Goal: Task Accomplishment & Management: Use online tool/utility

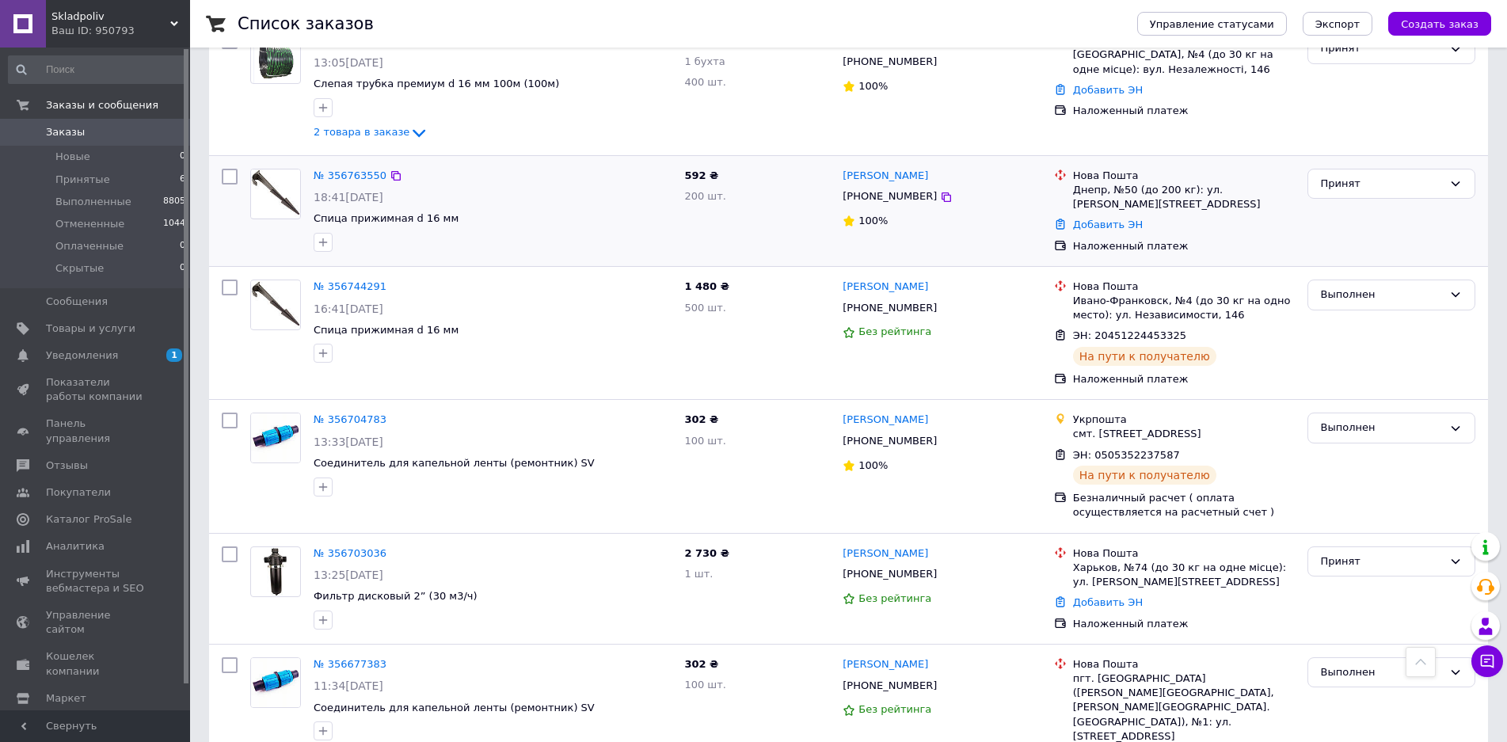
scroll to position [264, 0]
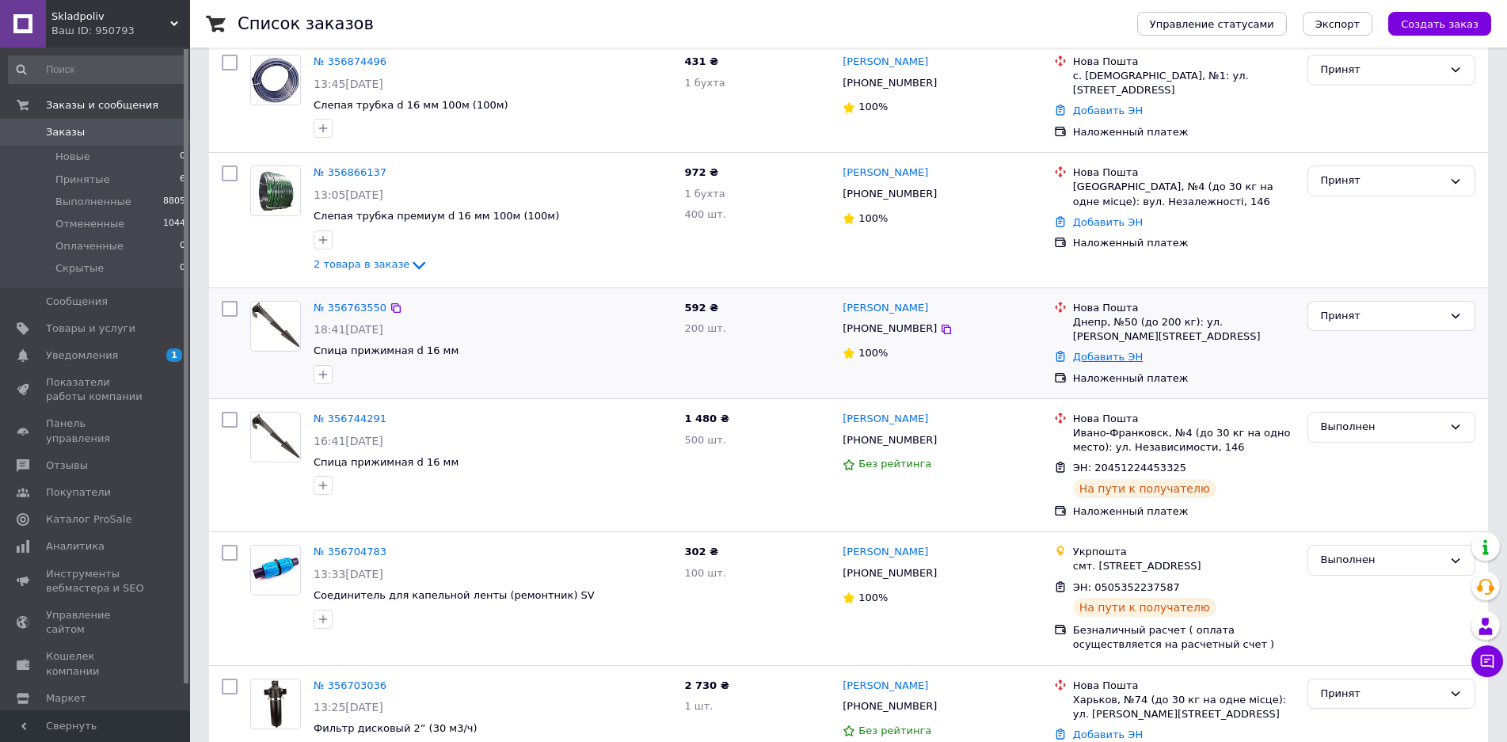
click at [1080, 352] on link "Добавить ЭН" at bounding box center [1108, 357] width 70 height 12
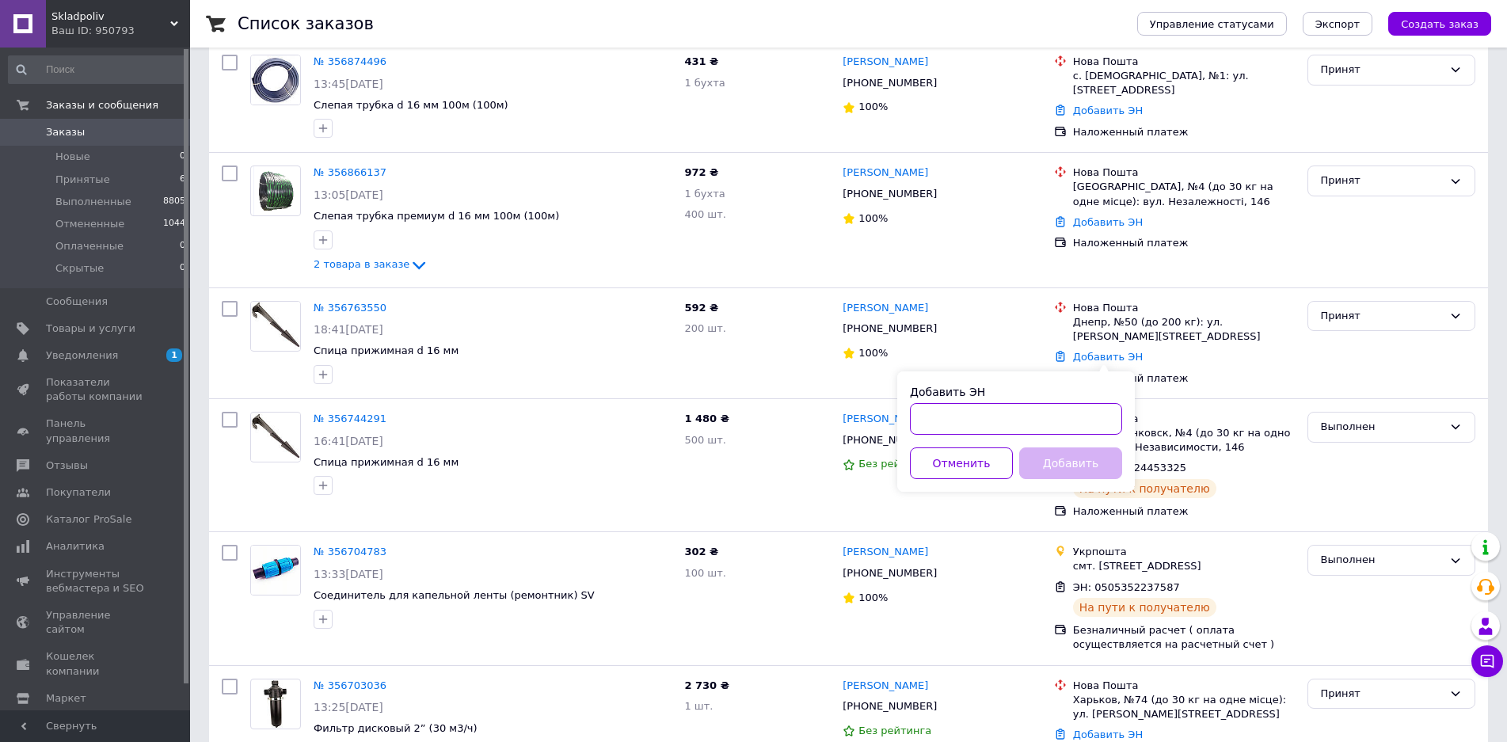
click at [926, 411] on input "Добавить ЭН" at bounding box center [1016, 419] width 212 height 32
paste input "20451225210655"
type input "20451225210655"
click at [1098, 458] on button "Добавить" at bounding box center [1070, 463] width 103 height 32
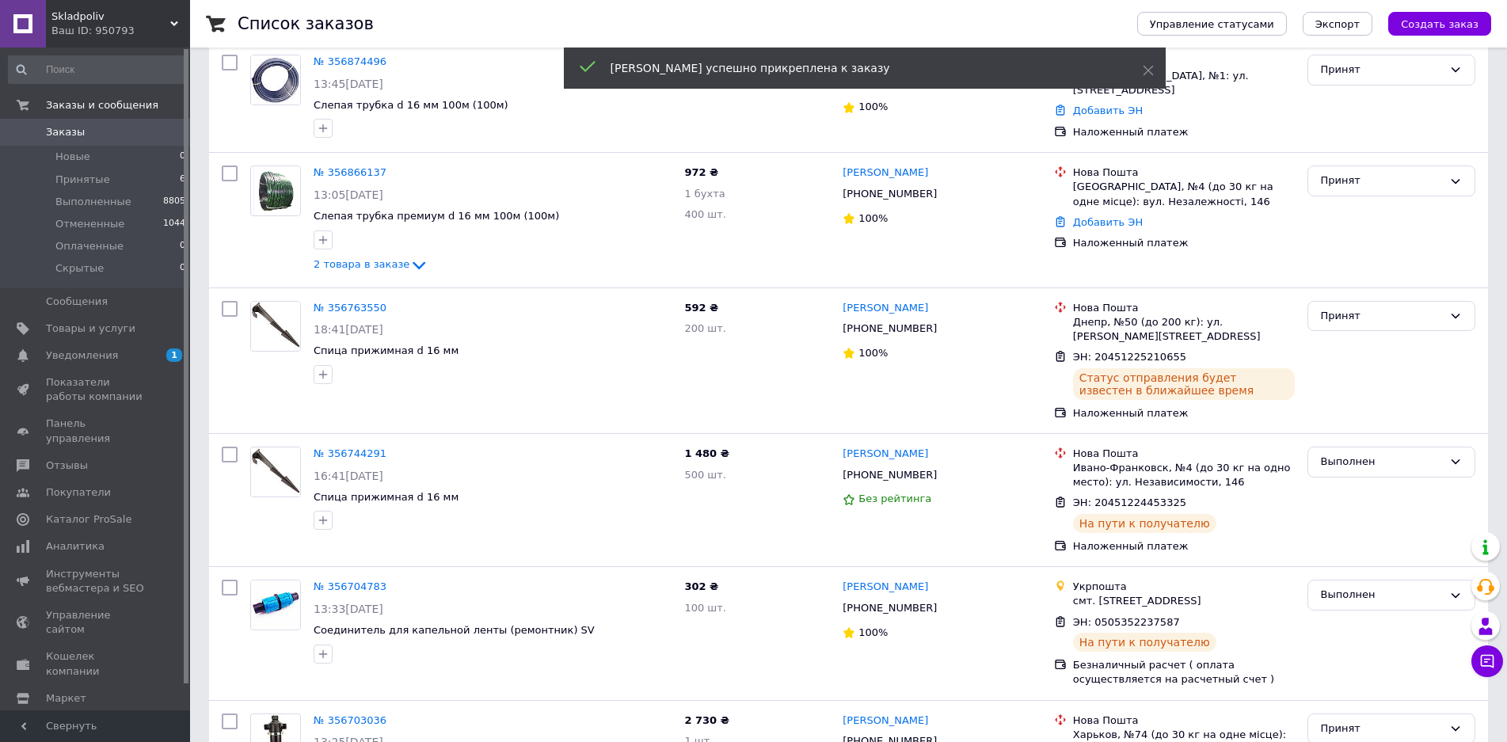
click at [1102, 222] on link "Добавить ЭН" at bounding box center [1108, 222] width 70 height 12
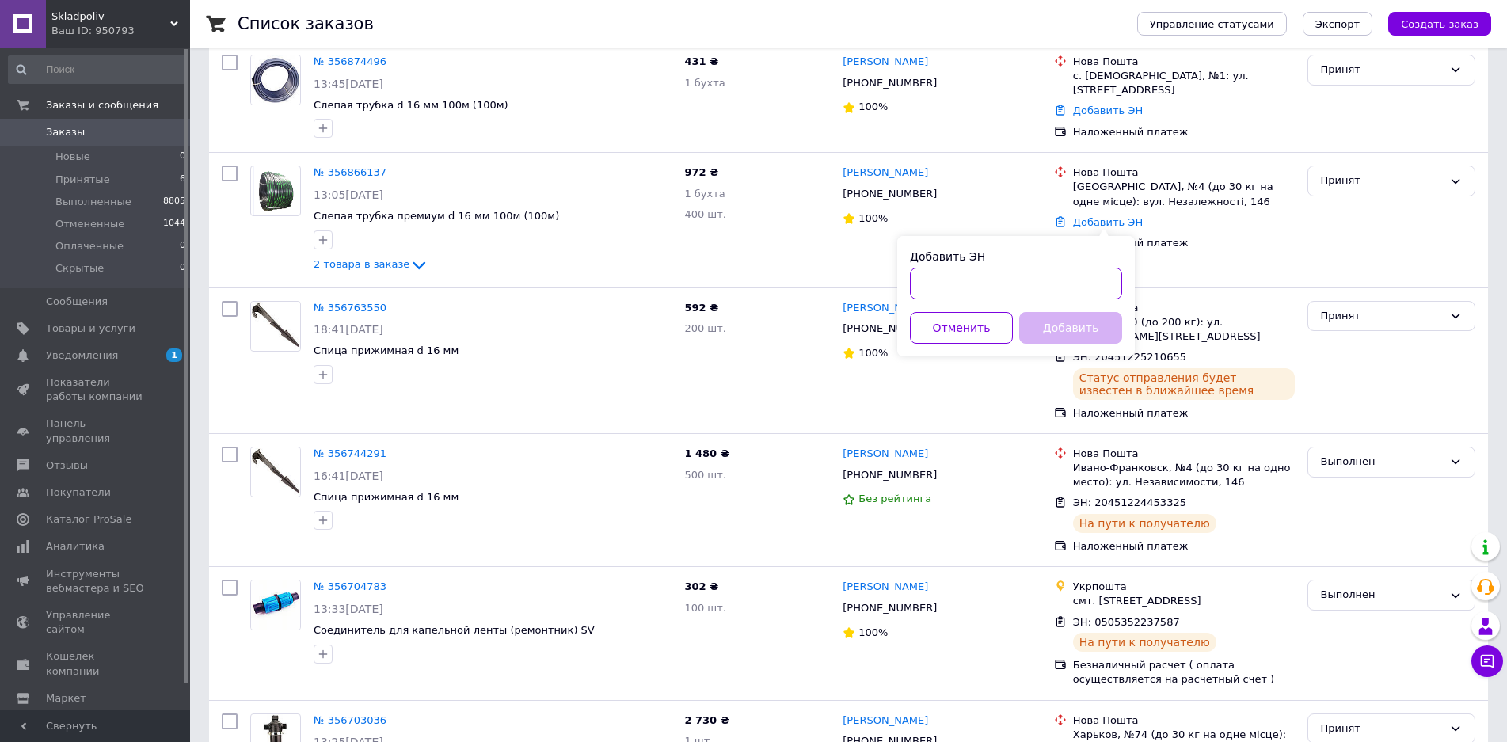
click at [1018, 279] on input "Добавить ЭН" at bounding box center [1016, 284] width 212 height 32
paste input "20451225194357"
type input "20451225194357"
click at [1052, 325] on button "Добавить" at bounding box center [1070, 328] width 103 height 32
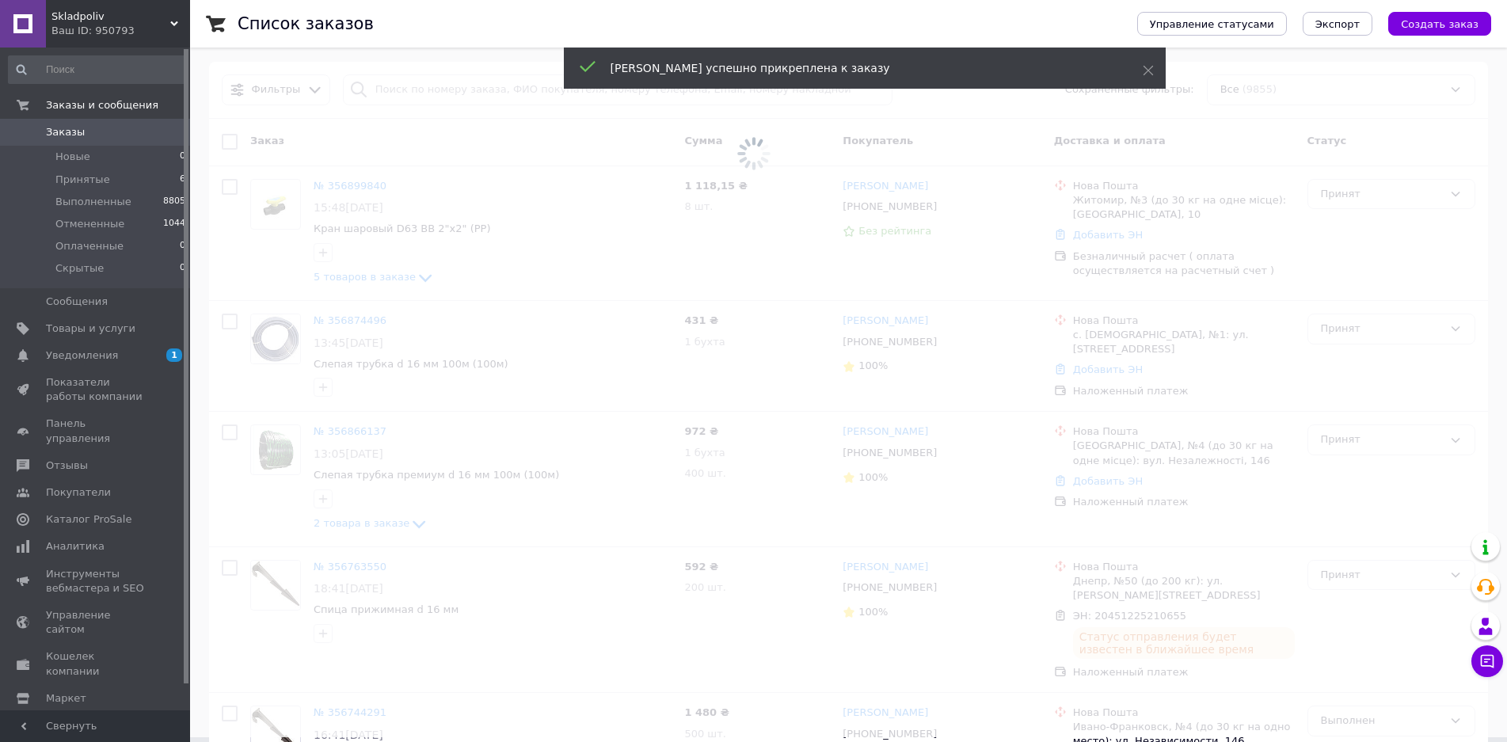
scroll to position [0, 0]
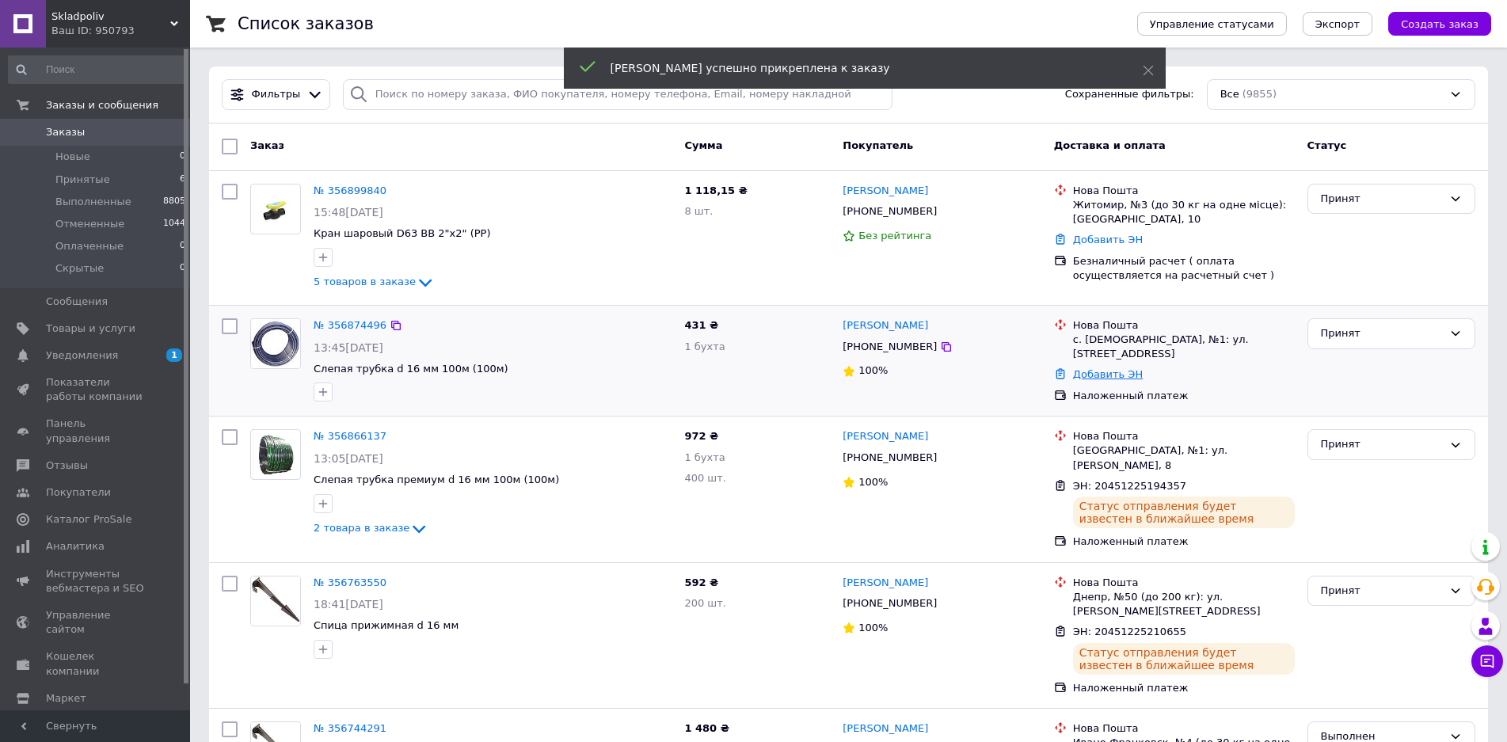
click at [1089, 368] on link "Добавить ЭН" at bounding box center [1108, 374] width 70 height 12
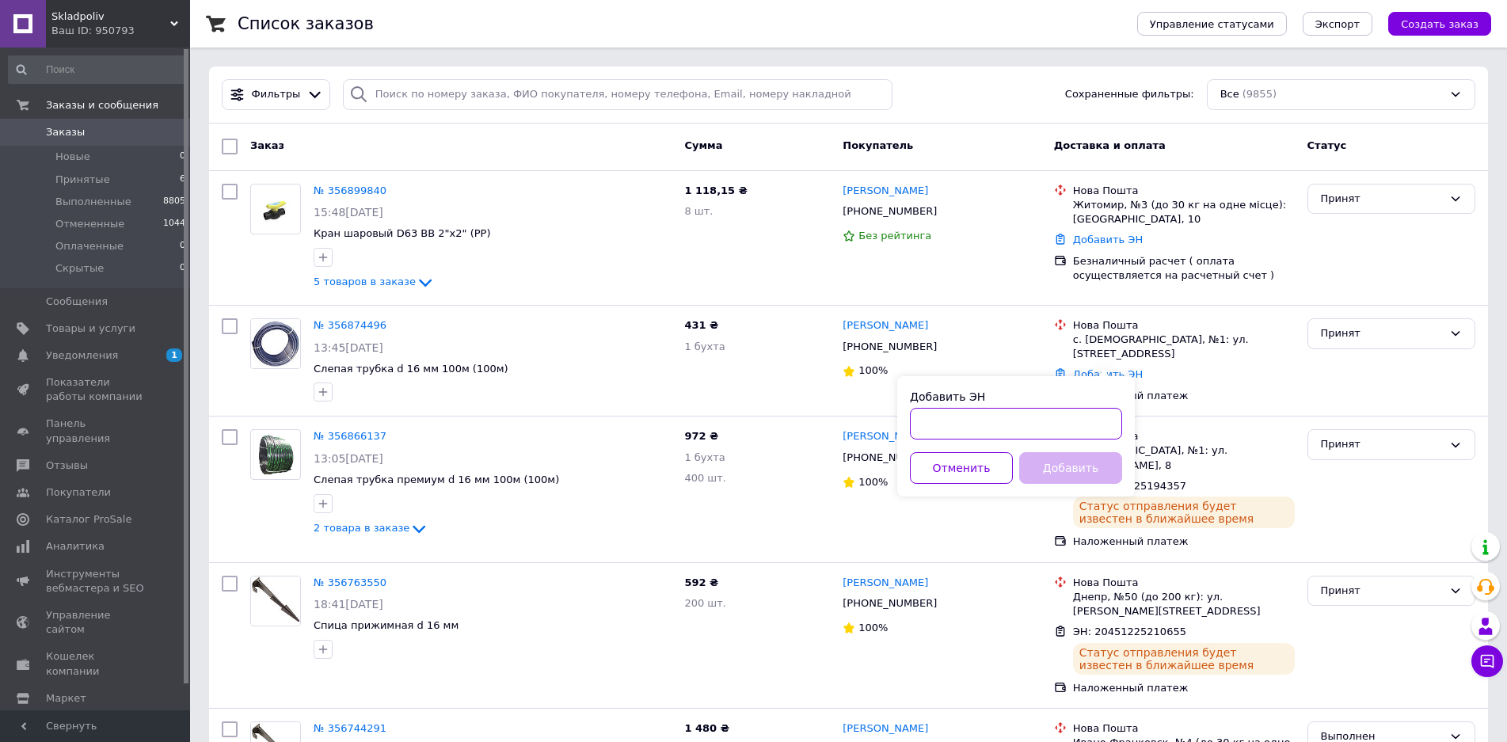
click at [977, 419] on input "Добавить ЭН" at bounding box center [1016, 424] width 212 height 32
paste input "20451225225415"
type input "20451225225415"
click at [1055, 465] on button "Добавить" at bounding box center [1070, 468] width 103 height 32
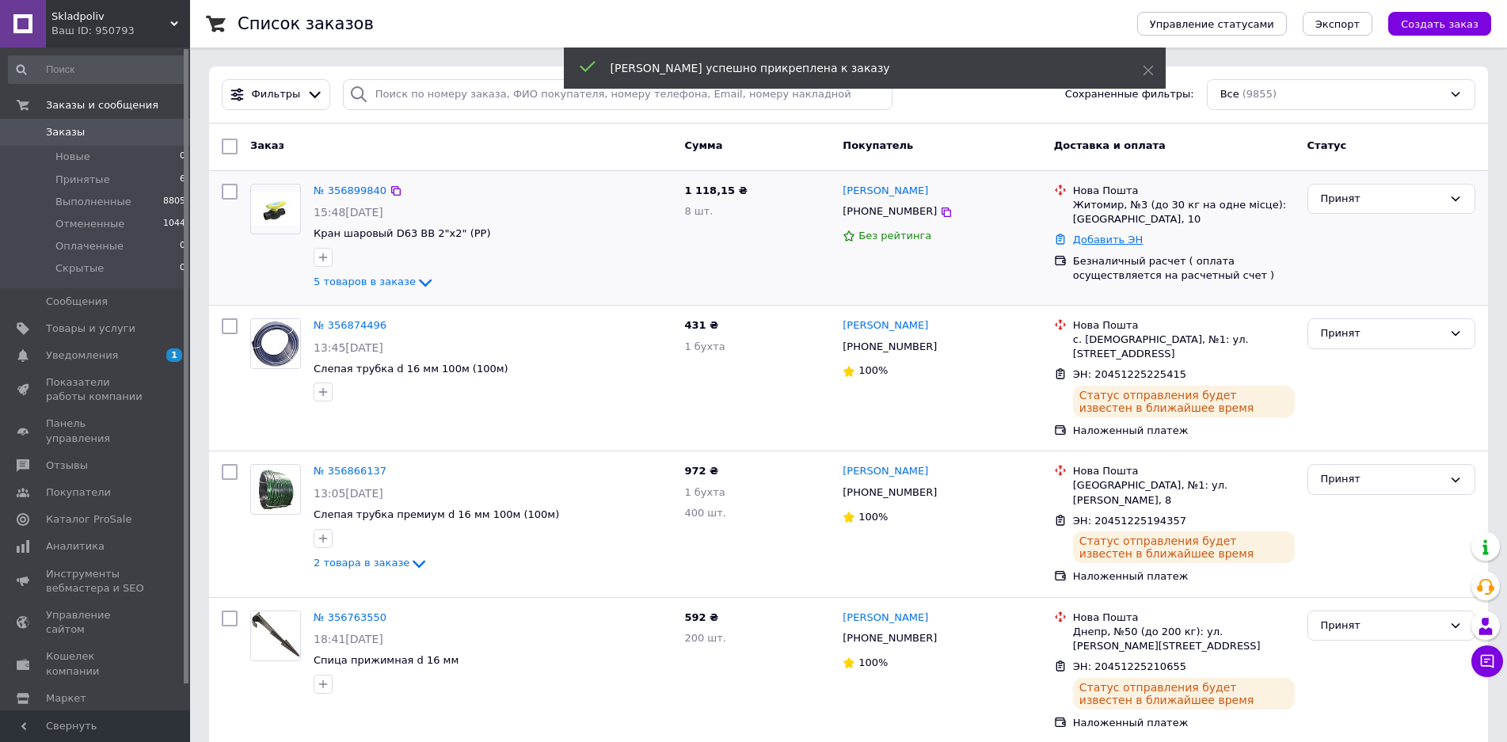
click at [1101, 239] on link "Добавить ЭН" at bounding box center [1108, 240] width 70 height 12
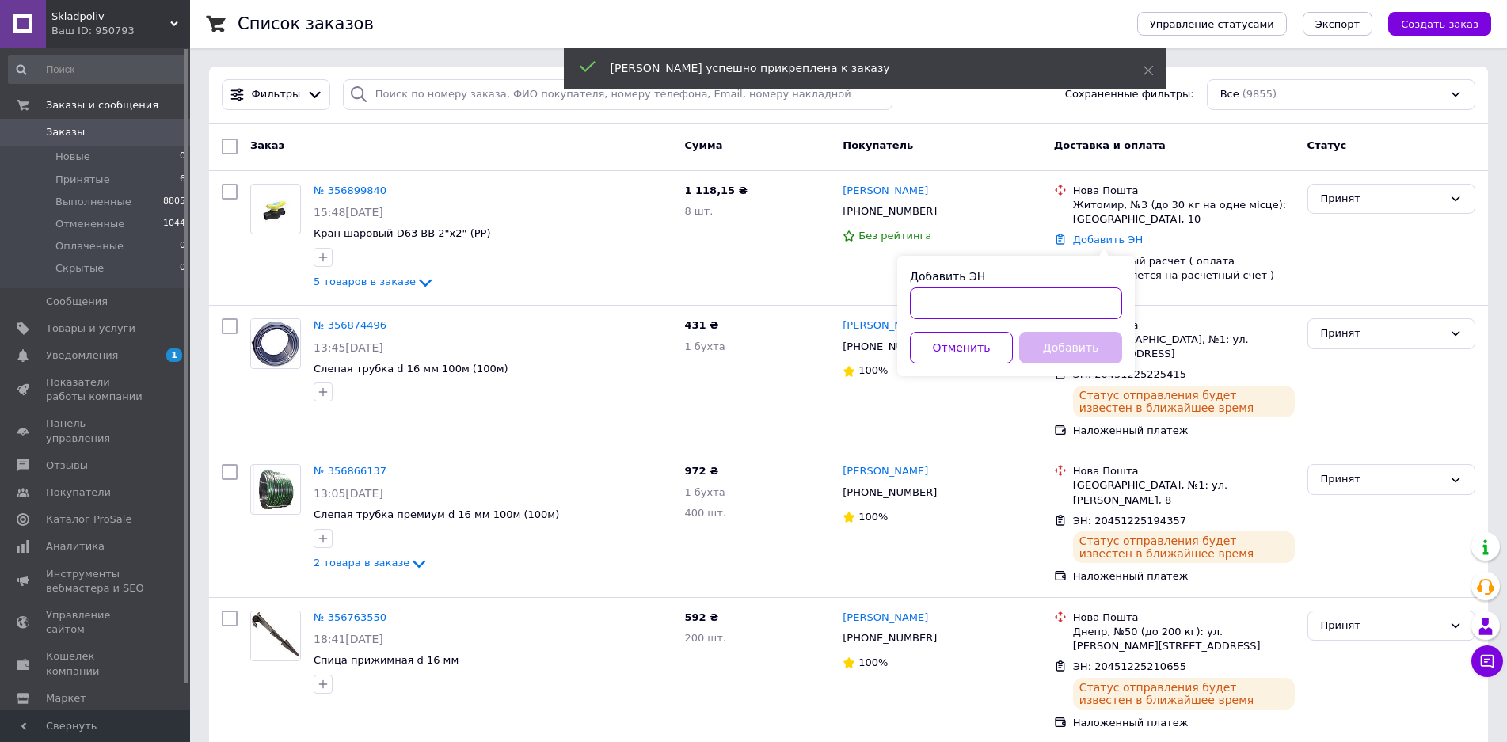
click at [1026, 303] on input "Добавить ЭН" at bounding box center [1016, 303] width 212 height 32
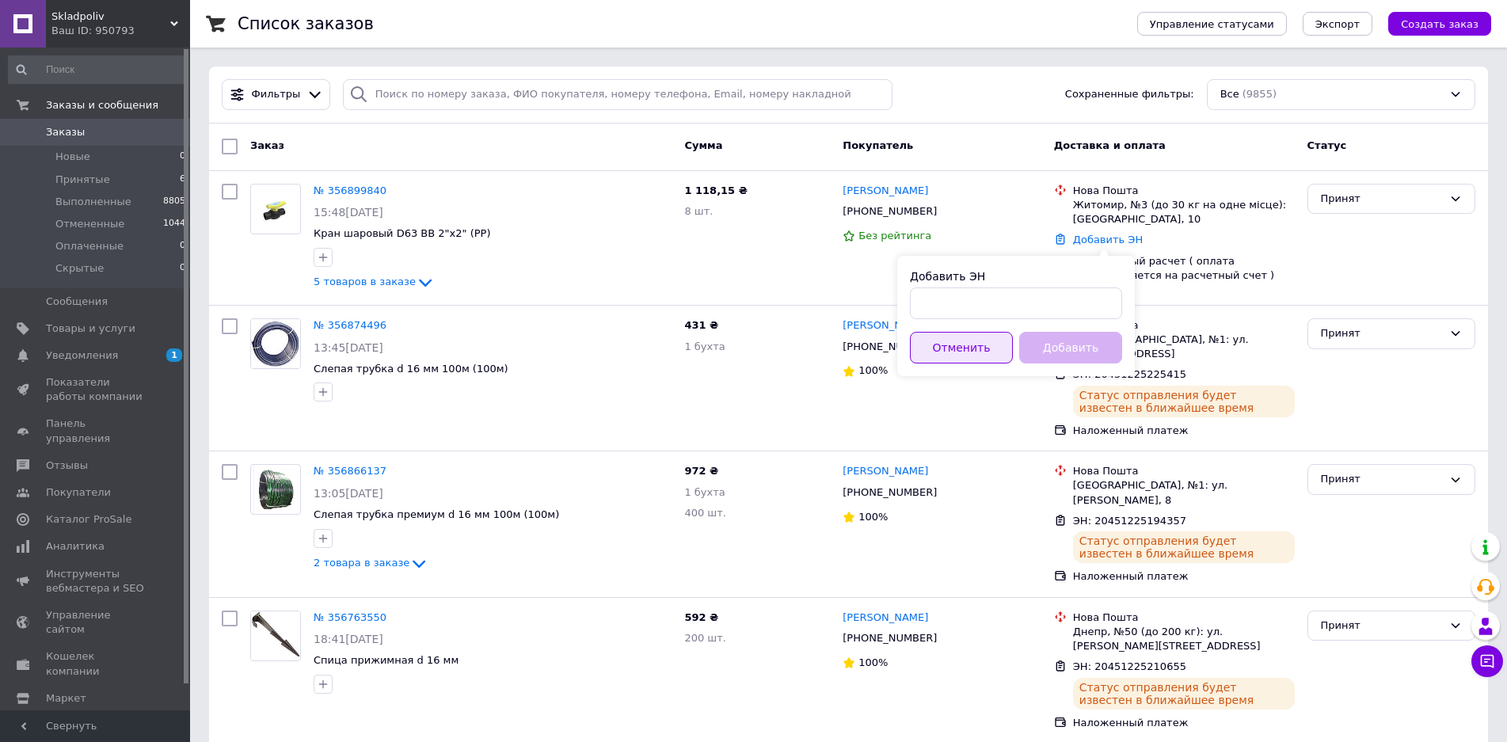
click at [937, 338] on button "Отменить" at bounding box center [961, 348] width 103 height 32
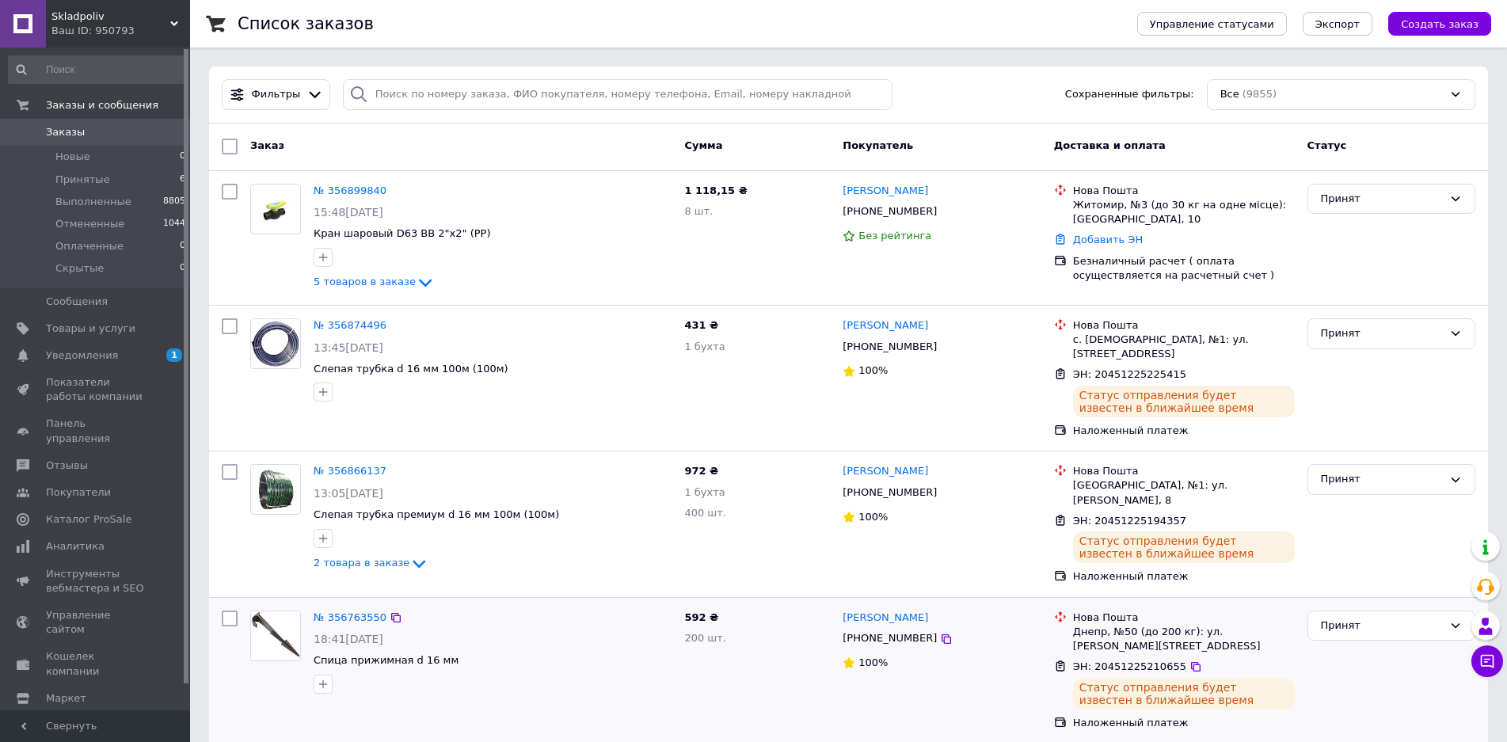
scroll to position [528, 0]
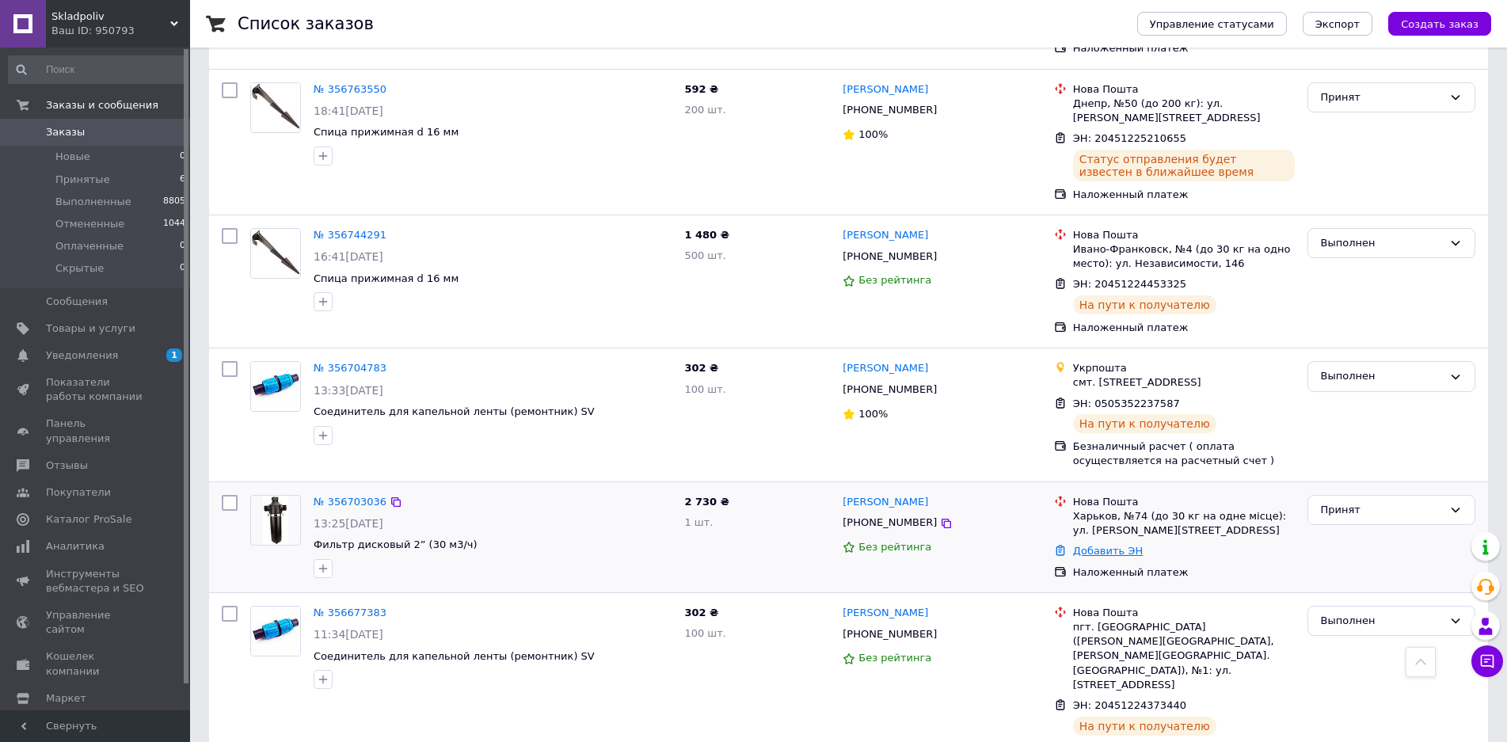
click at [1098, 545] on link "Добавить ЭН" at bounding box center [1108, 551] width 70 height 12
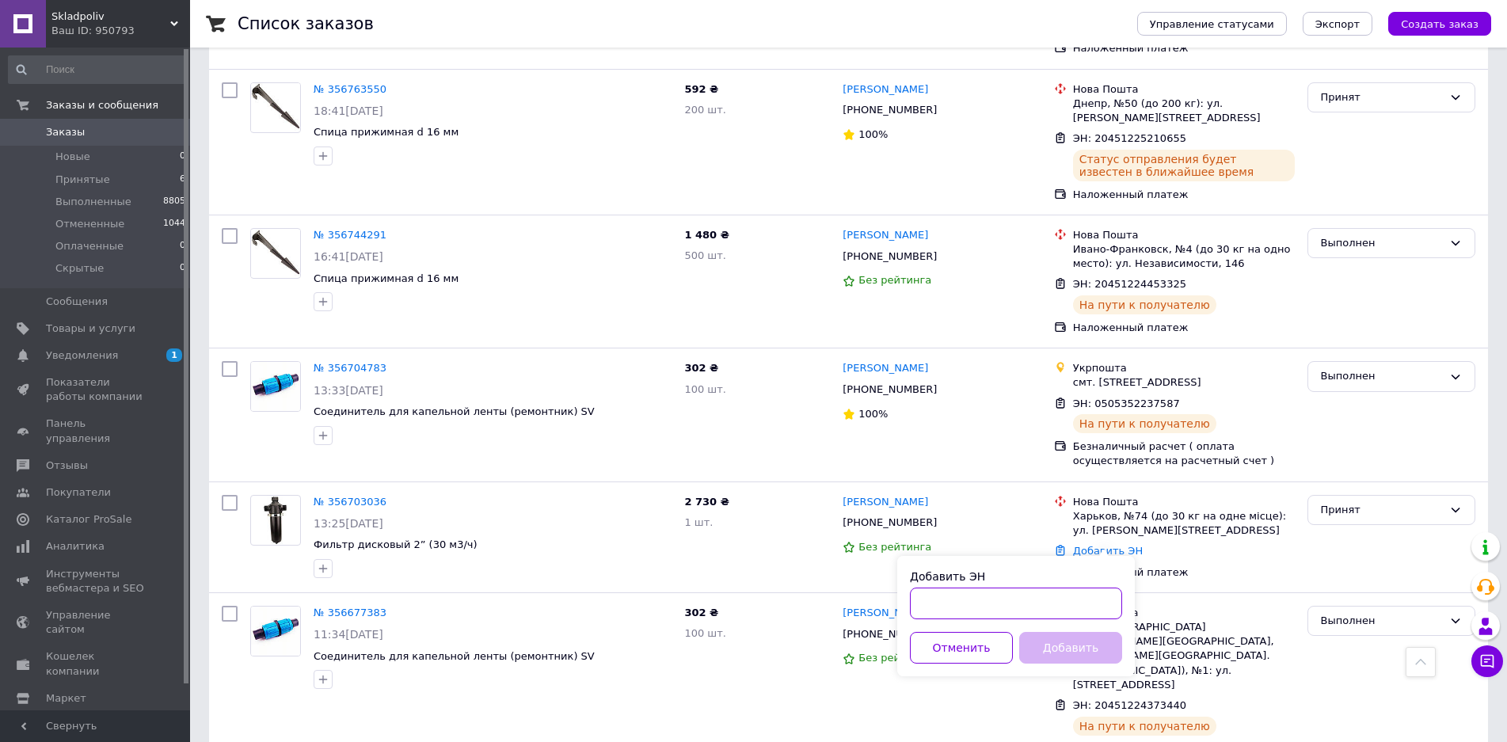
click at [1005, 614] on input "Добавить ЭН" at bounding box center [1016, 603] width 212 height 32
paste input "20451225171526"
type input "20451225171526"
click at [1073, 642] on button "Добавить" at bounding box center [1070, 648] width 103 height 32
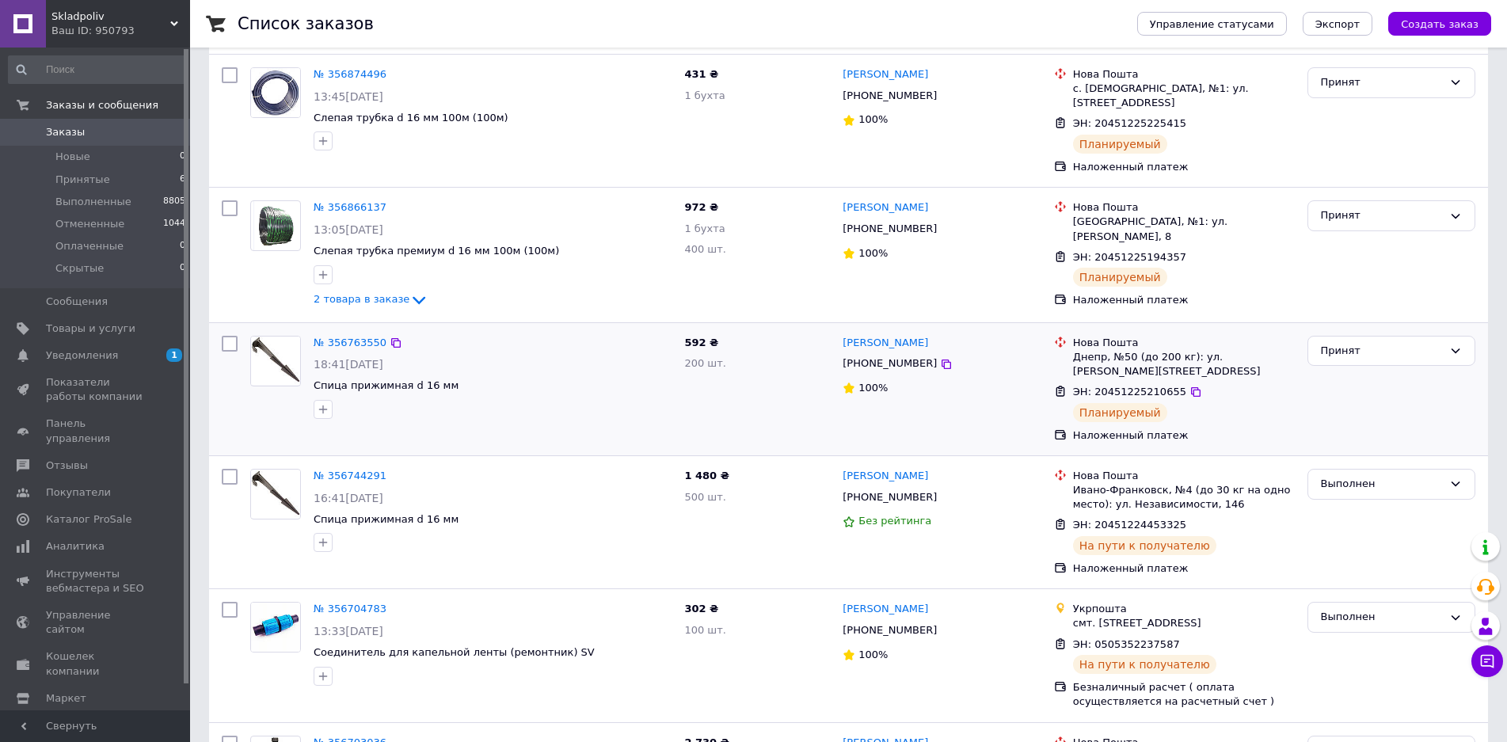
scroll to position [0, 0]
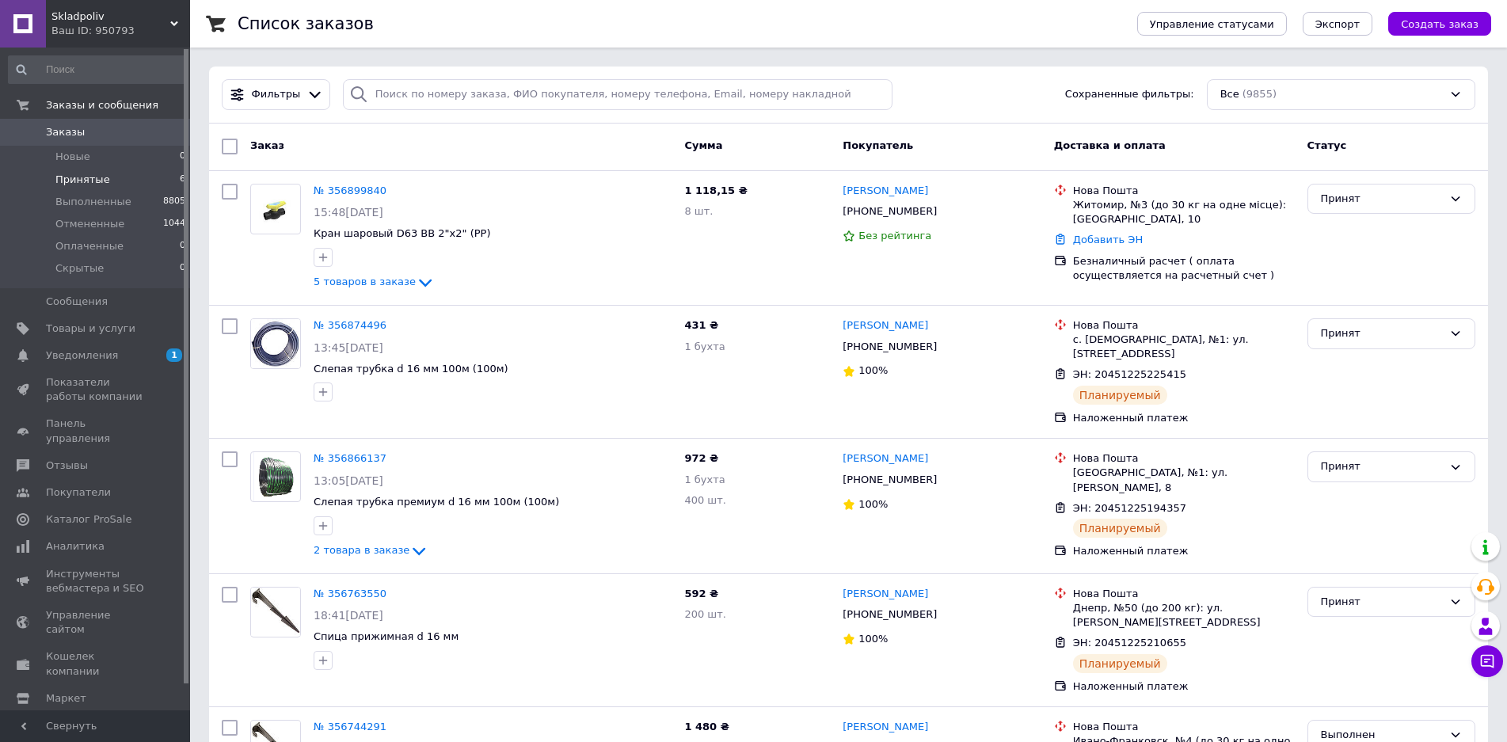
click at [56, 177] on span "Принятые" at bounding box center [82, 180] width 55 height 14
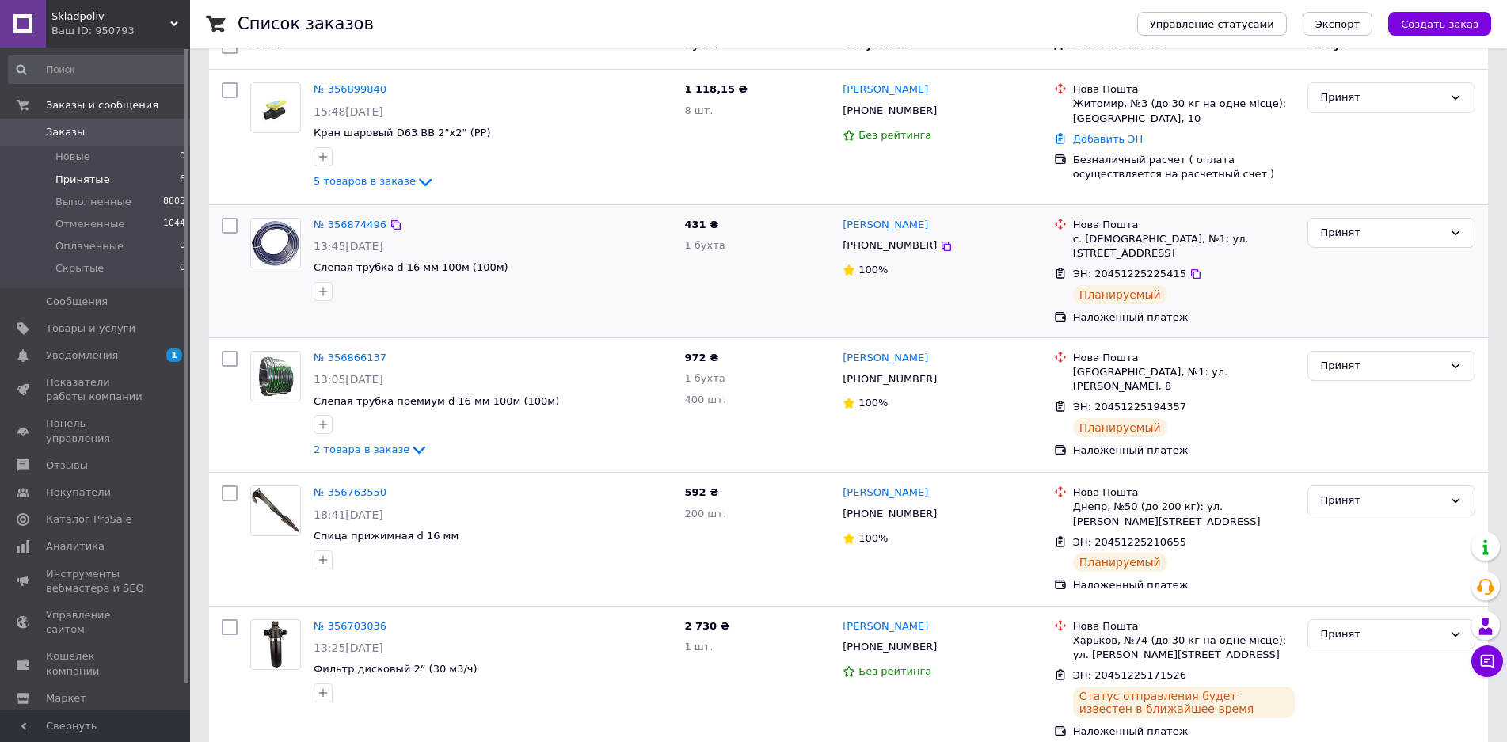
scroll to position [297, 0]
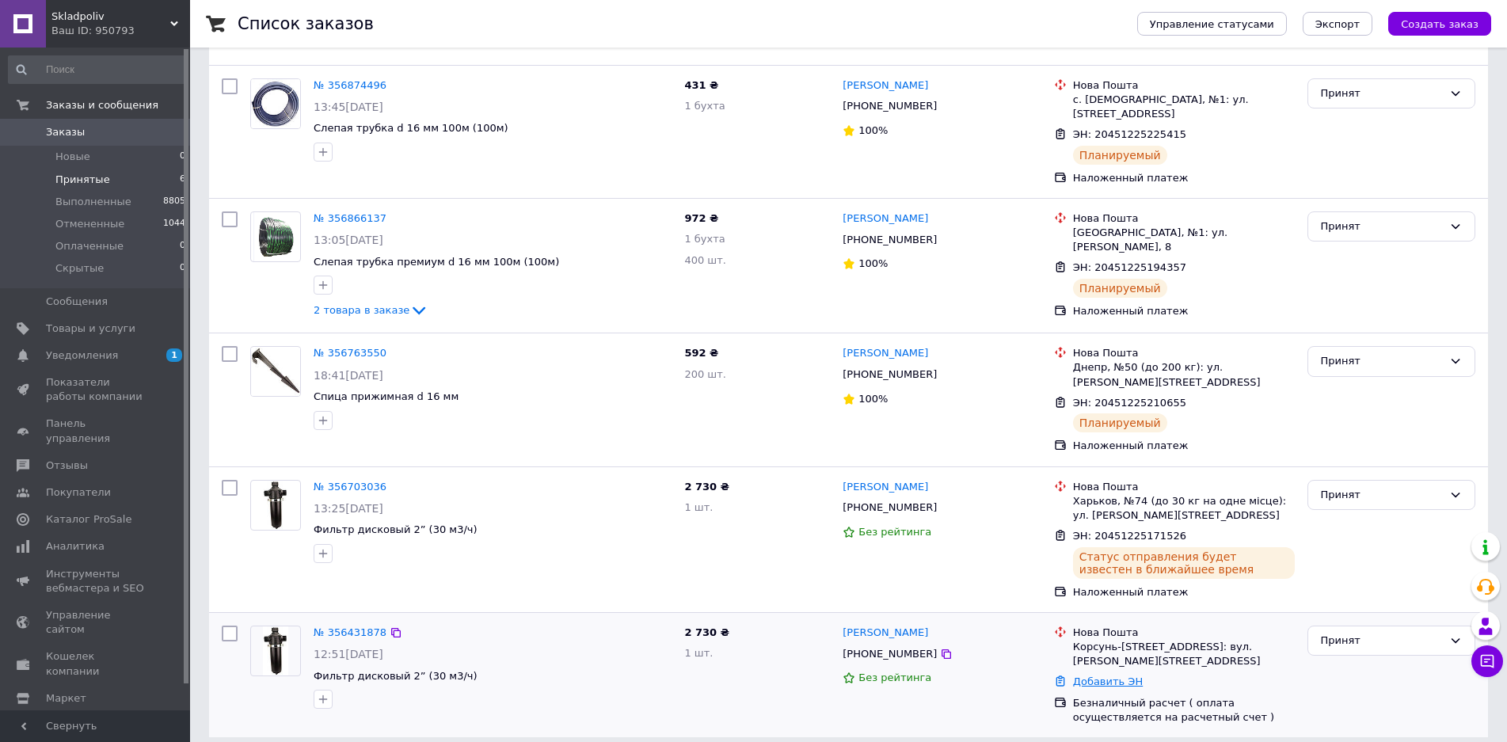
click at [1104, 675] on link "Добавить ЭН" at bounding box center [1108, 681] width 70 height 12
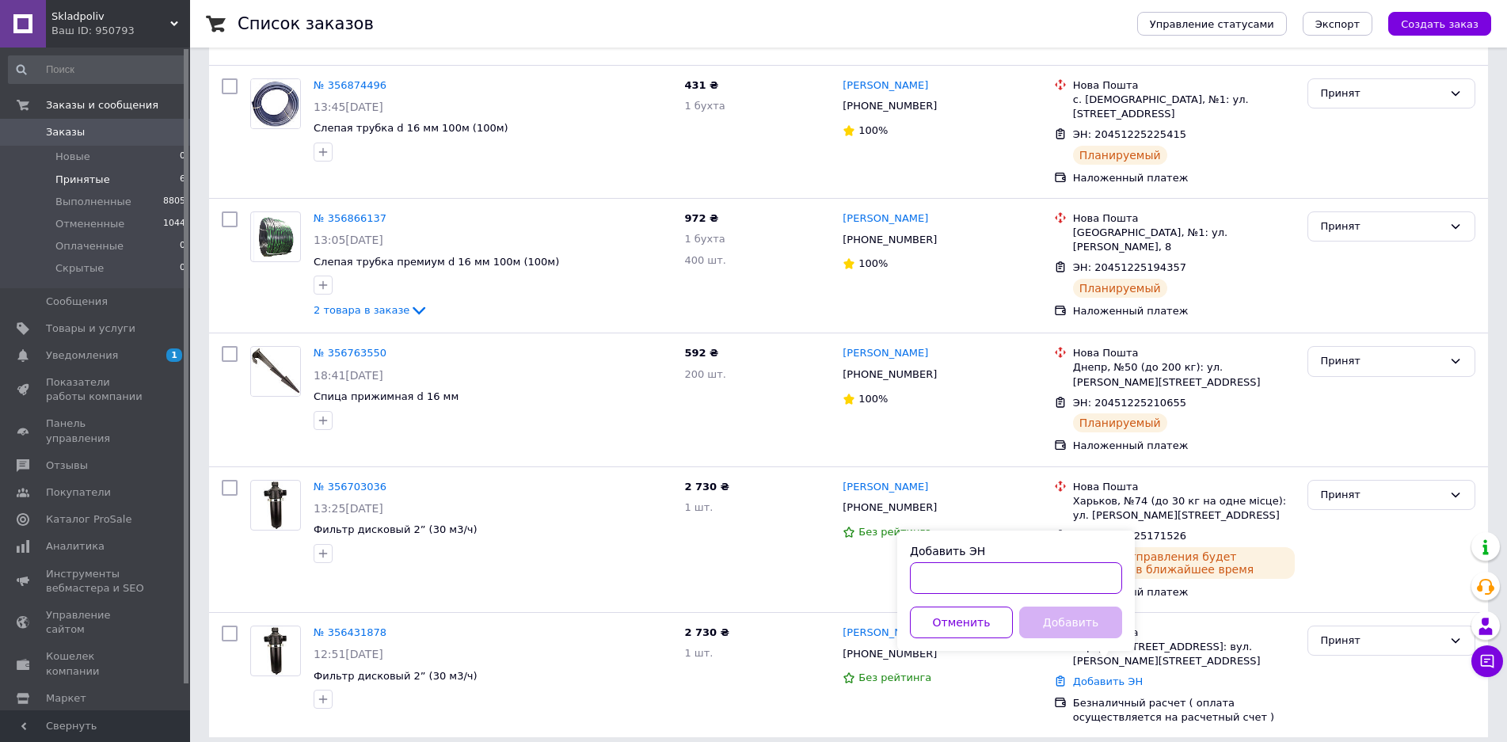
click at [1004, 584] on input "Добавить ЭН" at bounding box center [1016, 578] width 212 height 32
click at [939, 622] on button "Отменить" at bounding box center [961, 622] width 103 height 32
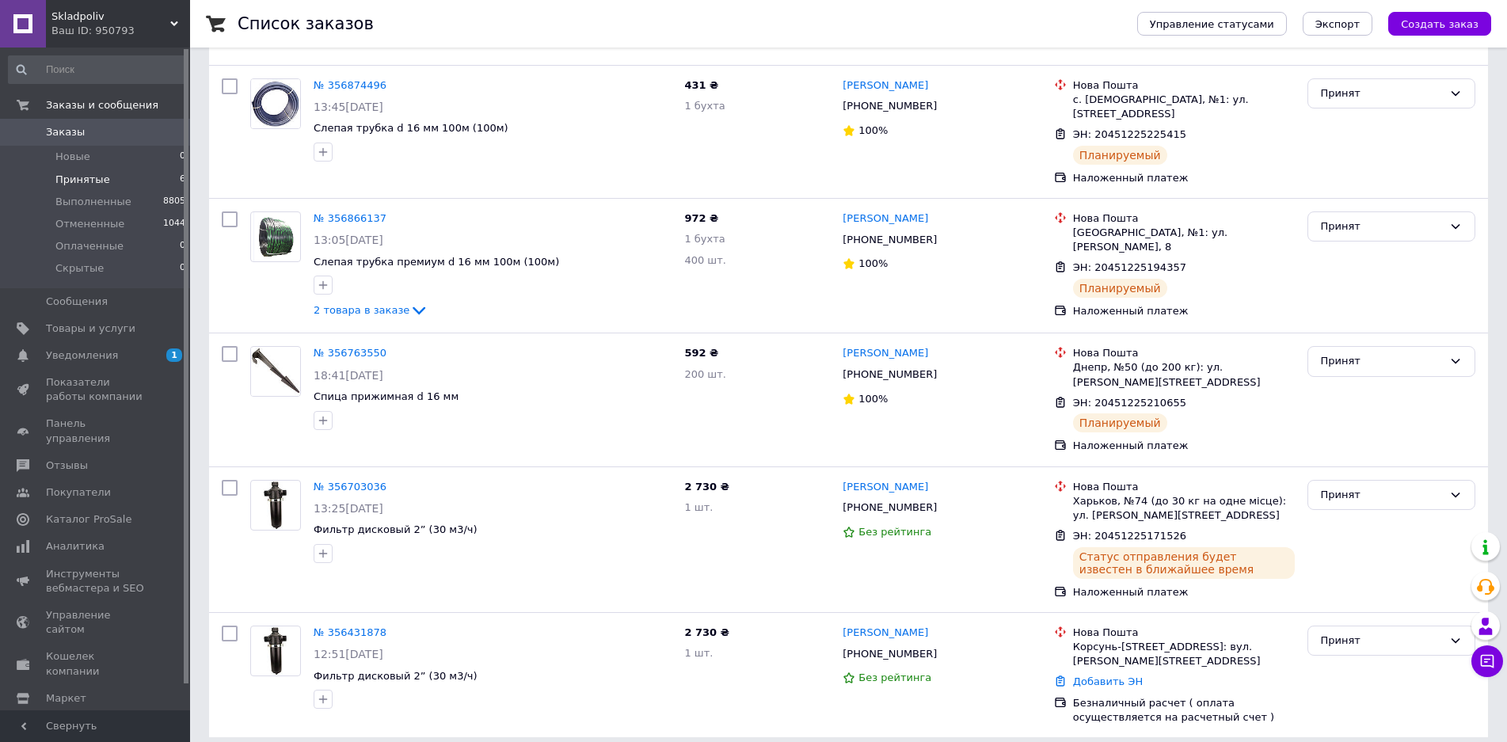
drag, startPoint x: 86, startPoint y: 355, endPoint x: 318, endPoint y: 286, distance: 243.0
click at [86, 355] on span "Уведомления" at bounding box center [82, 355] width 72 height 14
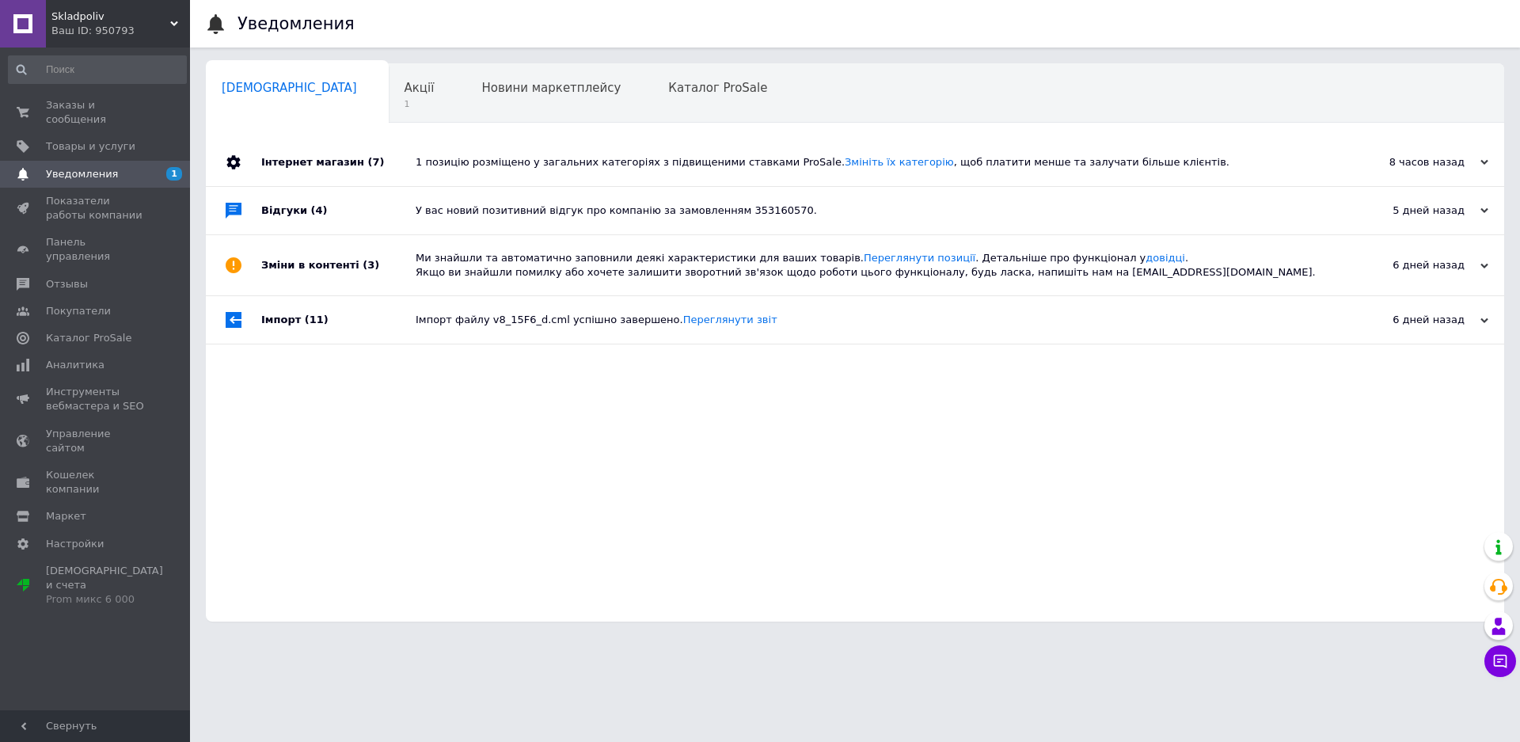
click at [1051, 167] on div "1 позицію розміщено у загальних категоріях з підвищеними ставками ProSale. Змін…" at bounding box center [873, 162] width 914 height 14
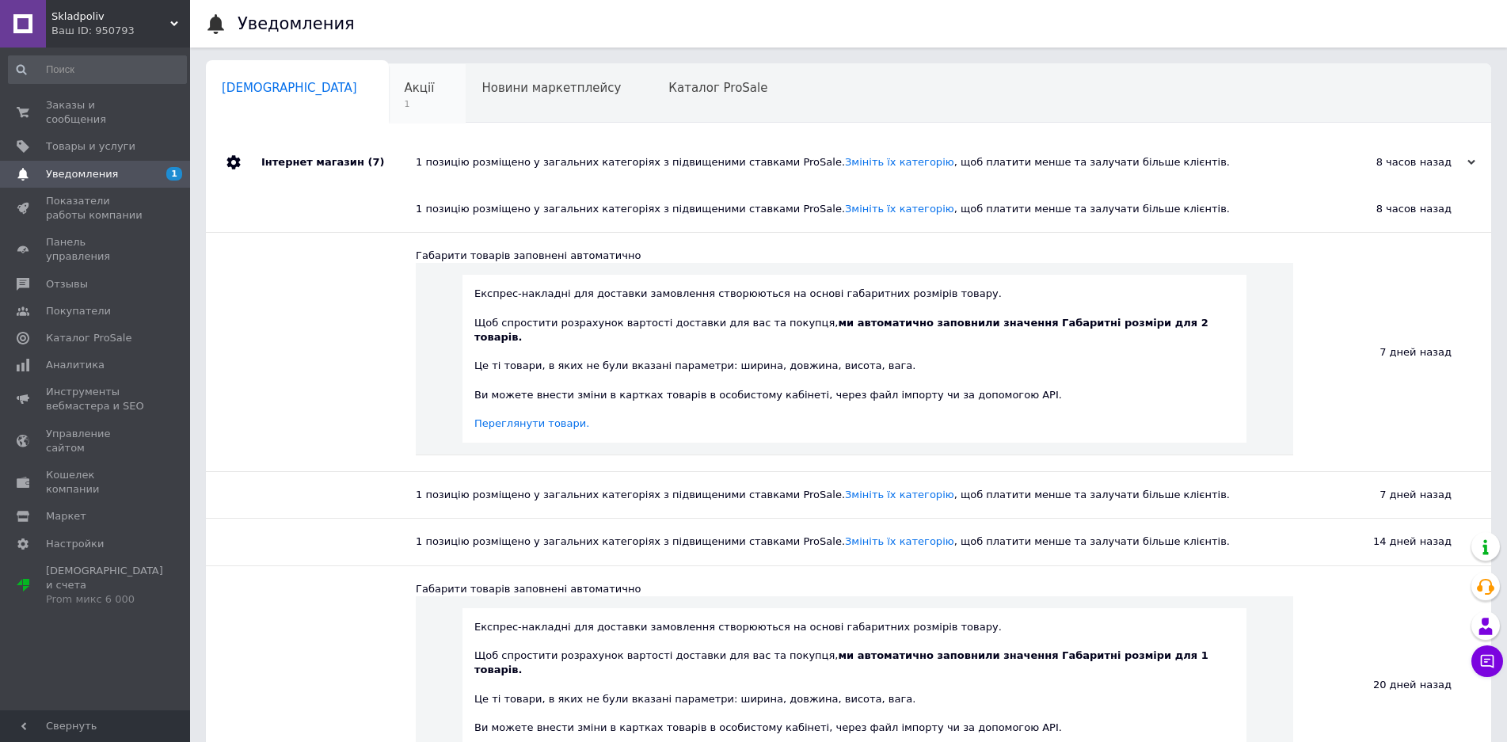
click at [389, 84] on div "Акції 1" at bounding box center [428, 94] width 78 height 60
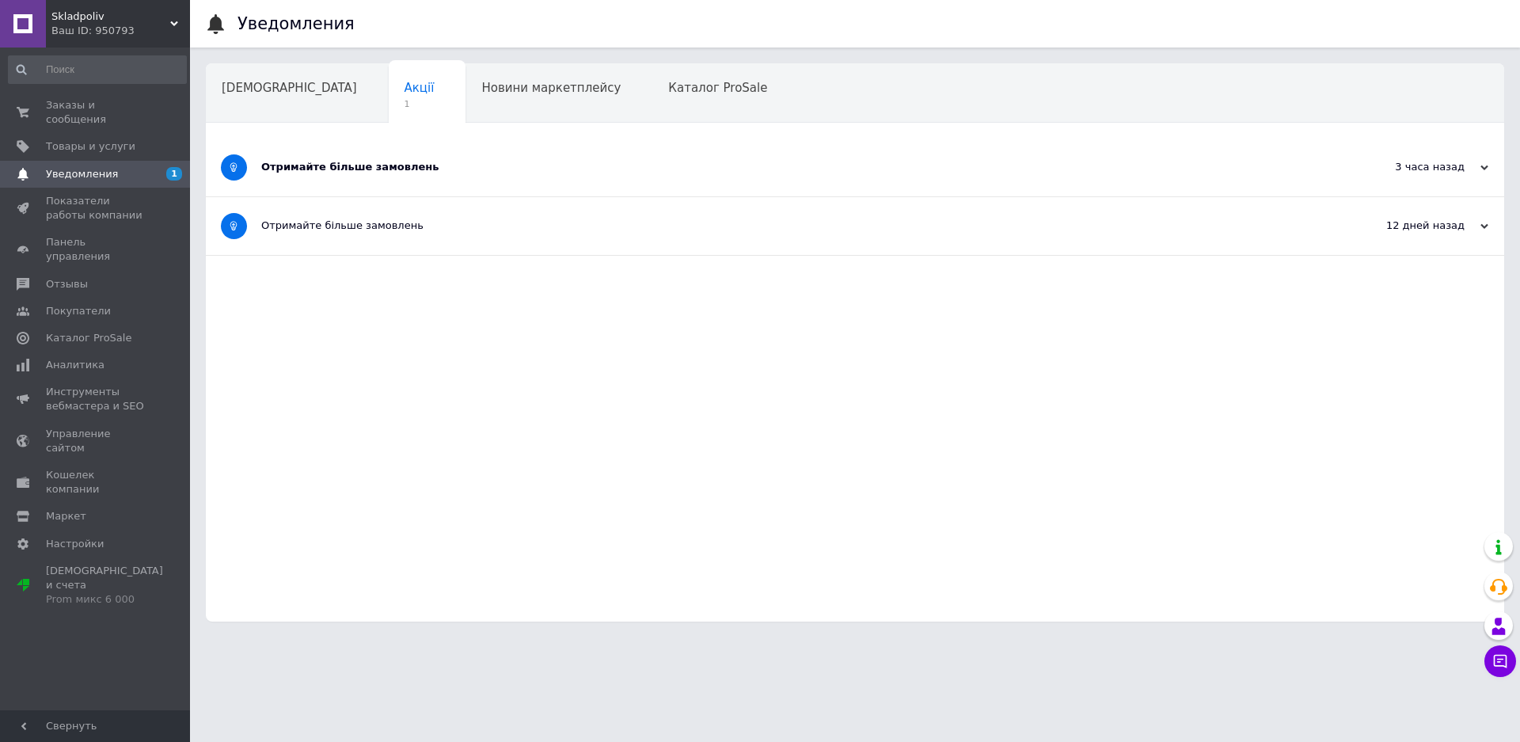
click at [719, 156] on div "Отримайте більше замовлень" at bounding box center [795, 168] width 1069 height 58
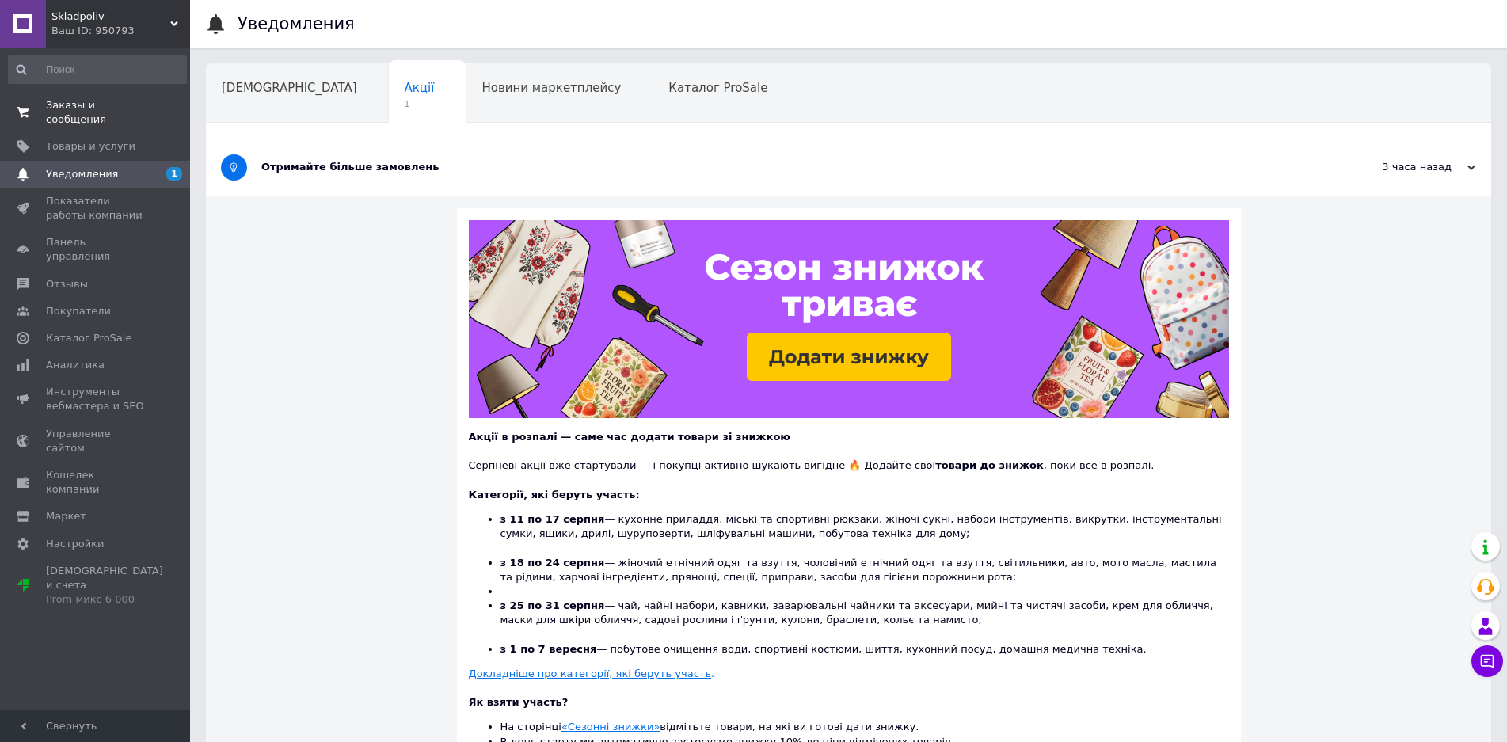
click at [70, 110] on span "Заказы и сообщения" at bounding box center [96, 112] width 101 height 29
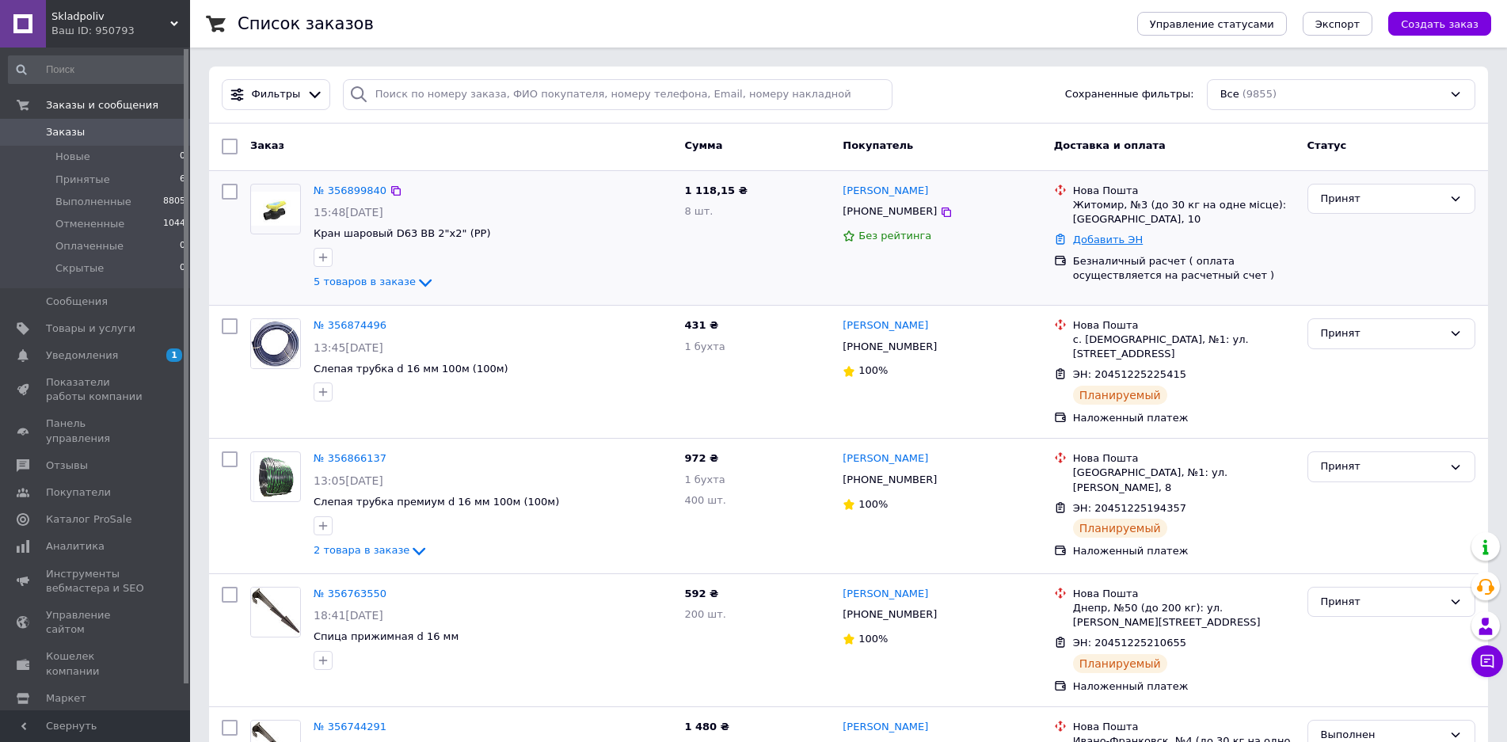
click at [1110, 236] on link "Добавить ЭН" at bounding box center [1108, 240] width 70 height 12
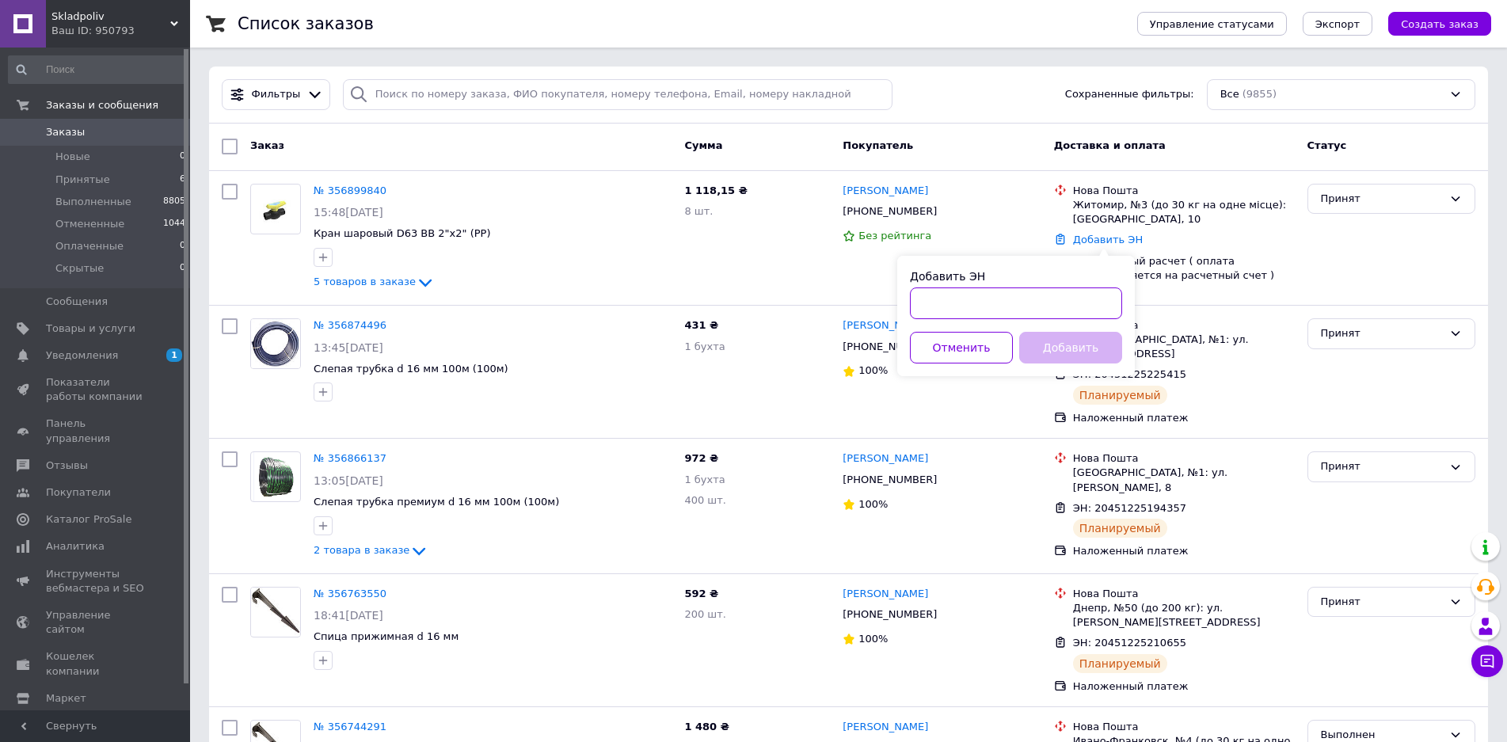
click at [1040, 296] on input "Добавить ЭН" at bounding box center [1016, 303] width 212 height 32
paste input "20451225270171"
type input "20451225270171"
click at [1073, 344] on button "Добавить" at bounding box center [1070, 348] width 103 height 32
